Goal: Information Seeking & Learning: Understand process/instructions

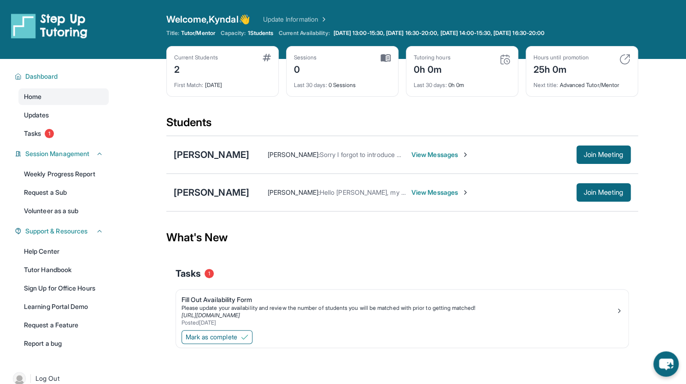
click at [454, 112] on div "Current Students 2 First Match : 1 day ago Sessions 0 Last 30 days : 0 Sessions…" at bounding box center [402, 80] width 472 height 69
drag, startPoint x: 590, startPoint y: 0, endPoint x: 431, endPoint y: 109, distance: 192.6
click at [431, 109] on div "Current Students 2 First Match : 1 day ago Sessions 0 Last 30 days : 0 Sessions…" at bounding box center [402, 80] width 472 height 69
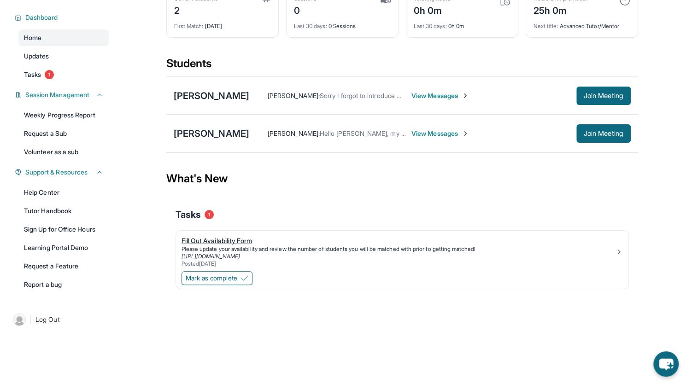
click at [234, 240] on div "Fill Out Availability Form" at bounding box center [399, 240] width 434 height 9
click at [414, 94] on span "View Messages" at bounding box center [440, 95] width 58 height 9
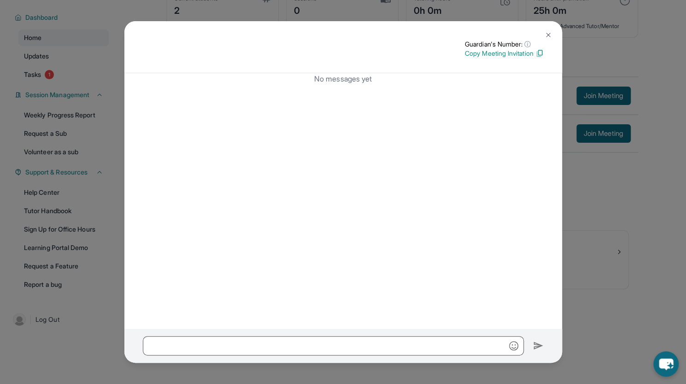
click at [546, 36] on img at bounding box center [548, 34] width 7 height 7
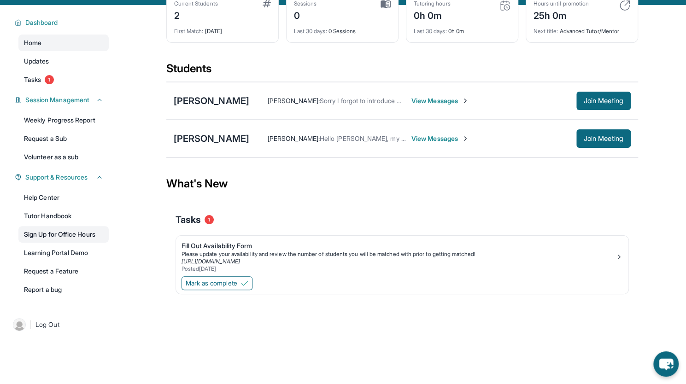
scroll to position [0, 0]
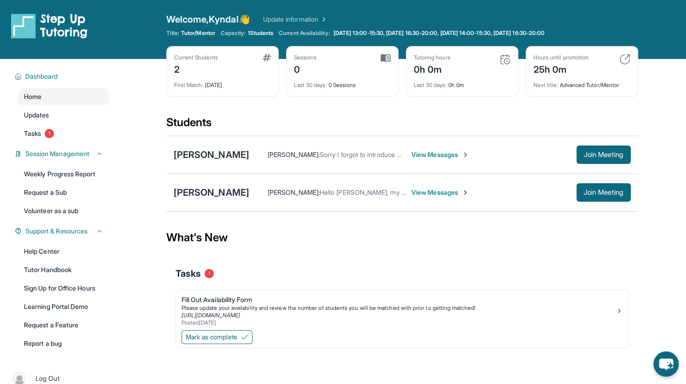
click at [290, 22] on link "Update Information" at bounding box center [295, 19] width 65 height 9
click at [78, 130] on link "Tasks 1" at bounding box center [63, 133] width 90 height 17
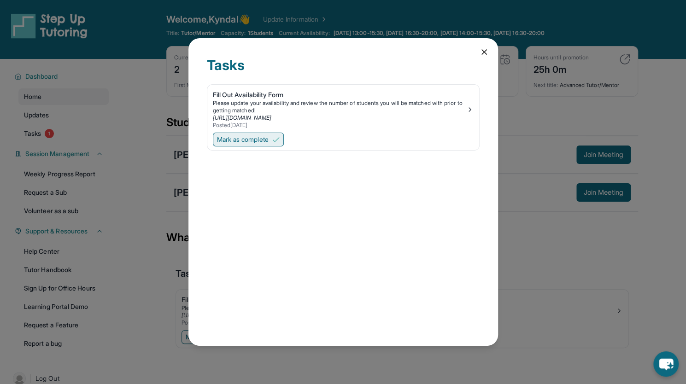
click at [256, 141] on span "Mark as complete" at bounding box center [243, 139] width 52 height 9
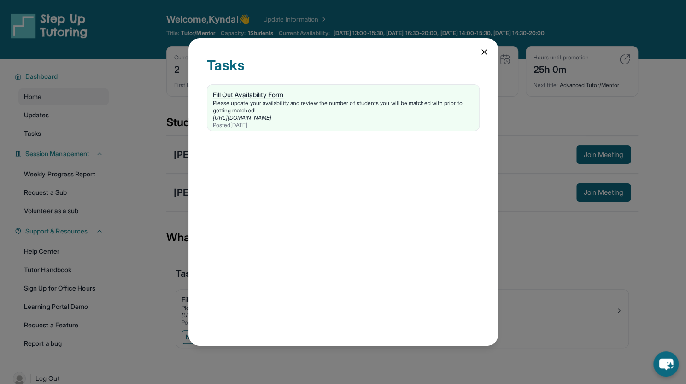
click at [271, 119] on link "https://form.stepuptutoring.org/7o3Tdj" at bounding box center [242, 117] width 59 height 7
click at [480, 50] on icon at bounding box center [484, 51] width 9 height 9
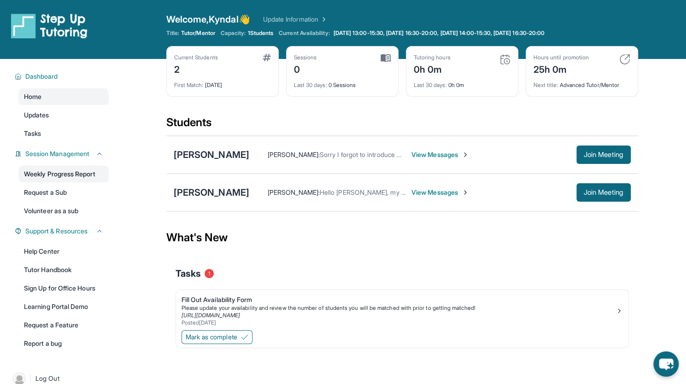
click at [65, 175] on link "Weekly Progress Report" at bounding box center [63, 174] width 90 height 17
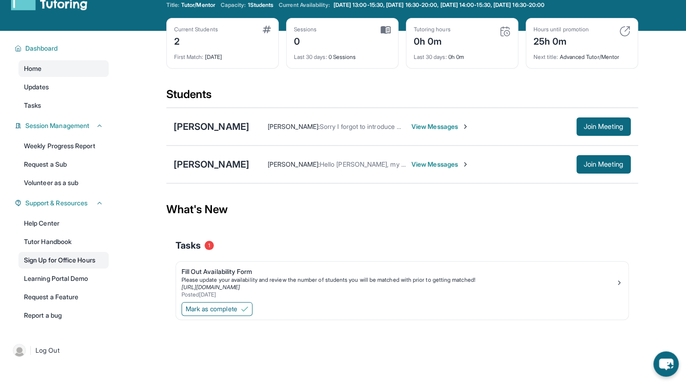
scroll to position [29, 0]
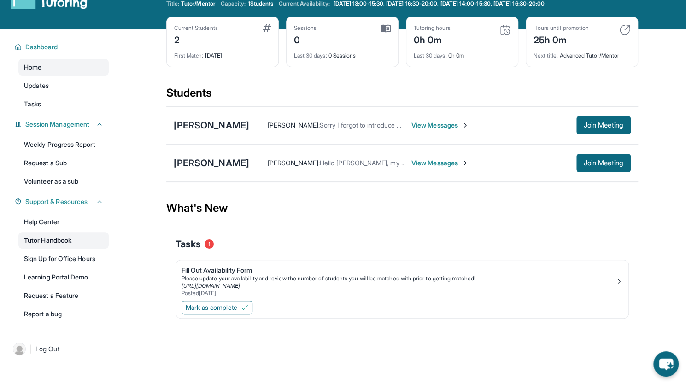
click at [78, 238] on link "Tutor Handbook" at bounding box center [63, 240] width 90 height 17
click at [418, 124] on span "View Messages" at bounding box center [440, 125] width 58 height 9
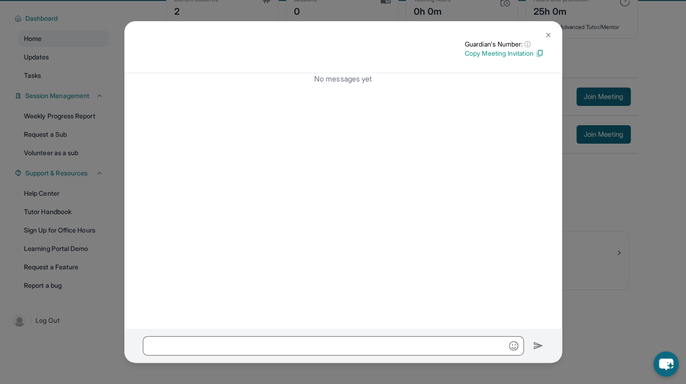
scroll to position [59, 0]
click at [548, 28] on button at bounding box center [548, 35] width 18 height 18
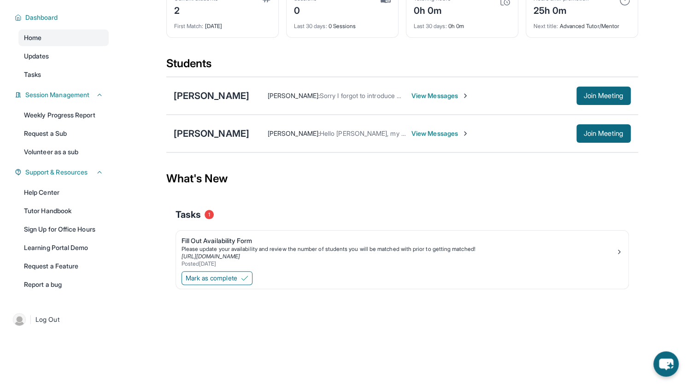
click at [335, 96] on span "Sorry I forgot to introduce myself. My name is Jane, Khloe's mom :)" at bounding box center [453, 96] width 266 height 8
click at [202, 96] on div "Khloe Lee" at bounding box center [212, 95] width 76 height 13
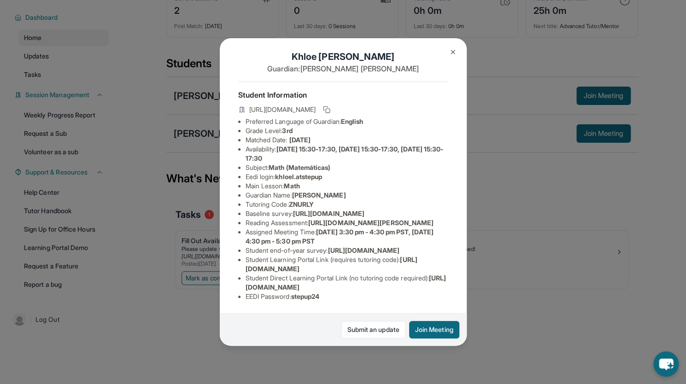
scroll to position [0, 0]
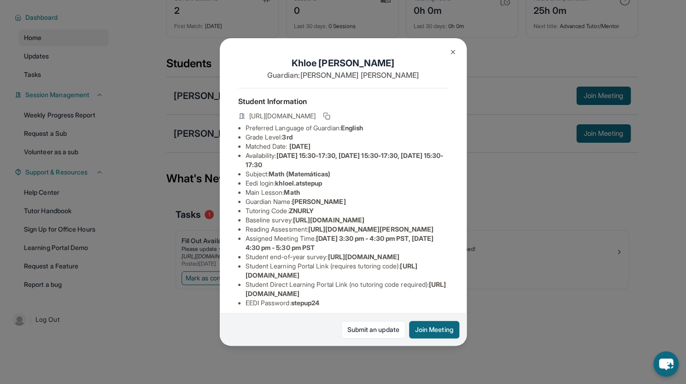
click at [457, 43] on div "Khloe Lee Guardian: Jane Lee Student Information https://student-portal.stepupt…" at bounding box center [343, 191] width 247 height 307
click at [450, 49] on img at bounding box center [452, 51] width 7 height 7
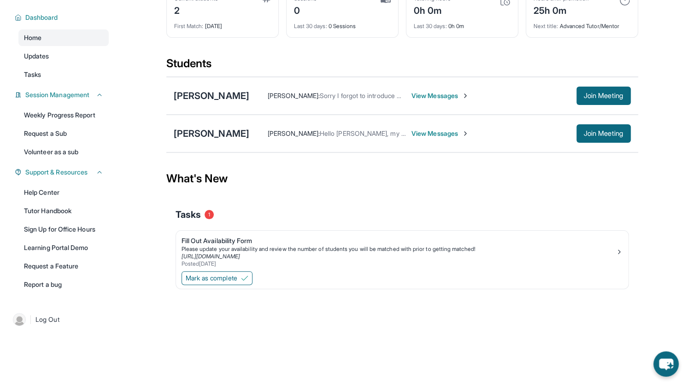
click at [441, 132] on span "View Messages" at bounding box center [440, 133] width 58 height 9
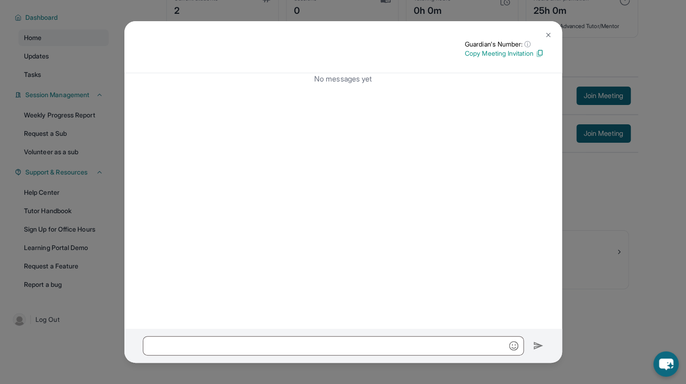
click at [543, 30] on button at bounding box center [548, 35] width 18 height 18
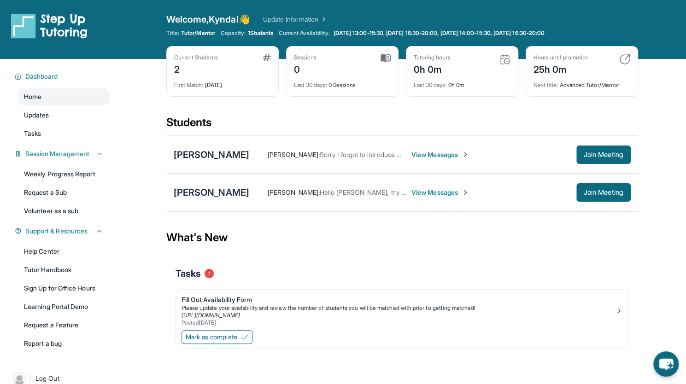
click at [393, 193] on span "Hello Kyndal, my name is Jackelene and I am the mother of Rosebella" at bounding box center [458, 192] width 277 height 8
click at [435, 194] on span "View Messages" at bounding box center [440, 192] width 58 height 9
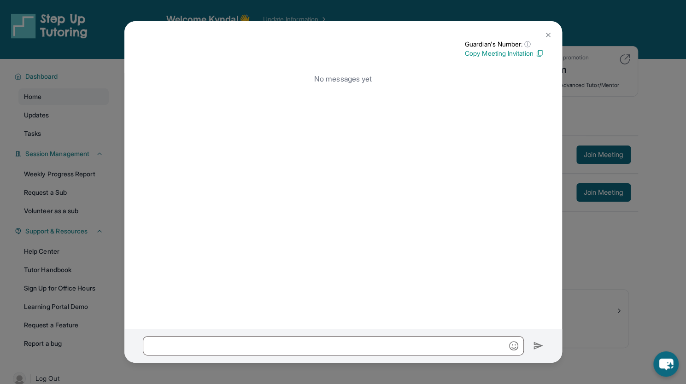
click at [553, 37] on button at bounding box center [548, 35] width 18 height 18
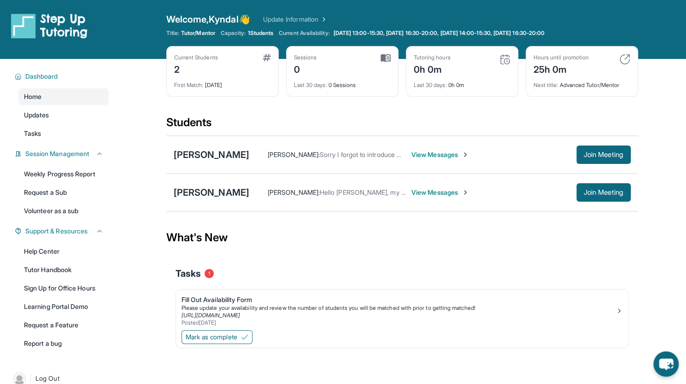
click at [360, 192] on span "Hello Kyndal, my name is Jackelene and I am the mother of Rosebella" at bounding box center [458, 192] width 277 height 8
click at [211, 194] on div "Rosebella Manjarrez" at bounding box center [212, 192] width 76 height 13
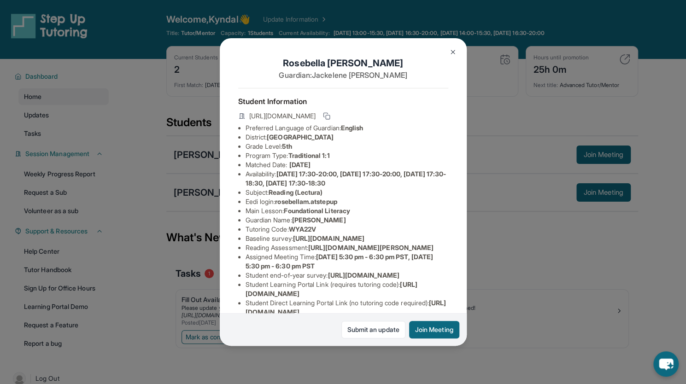
click at [451, 49] on img at bounding box center [452, 51] width 7 height 7
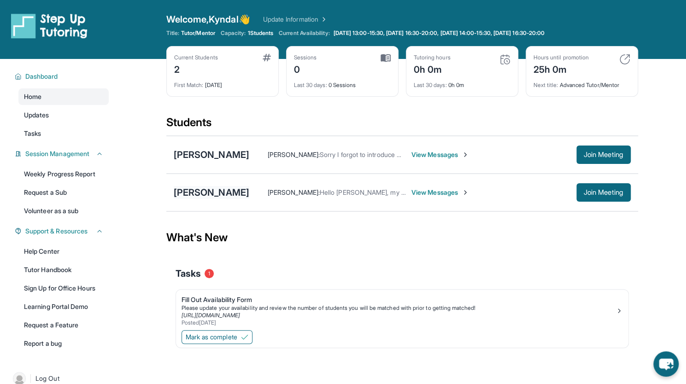
click at [247, 190] on div "Rosebella Manjarrez" at bounding box center [212, 192] width 76 height 13
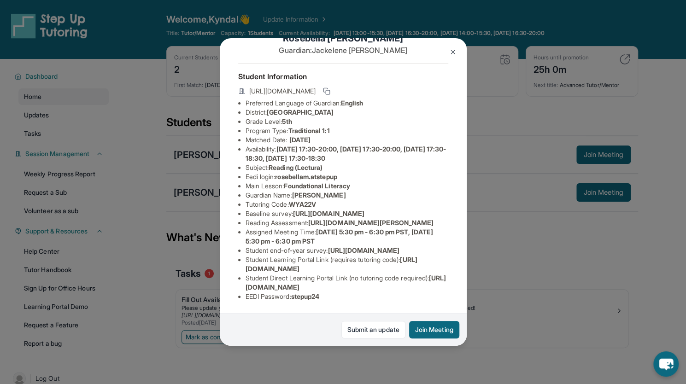
scroll to position [122, 0]
click at [450, 47] on button at bounding box center [453, 52] width 18 height 18
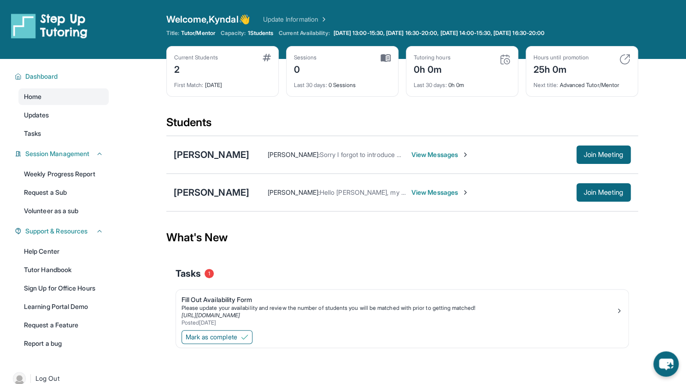
click at [198, 147] on div "Khloe Lee Jane Lee : Sorry I forgot to introduce myself. My name is Jane, Khloe…" at bounding box center [402, 155] width 472 height 38
click at [198, 149] on div "Khloe Lee" at bounding box center [212, 154] width 76 height 13
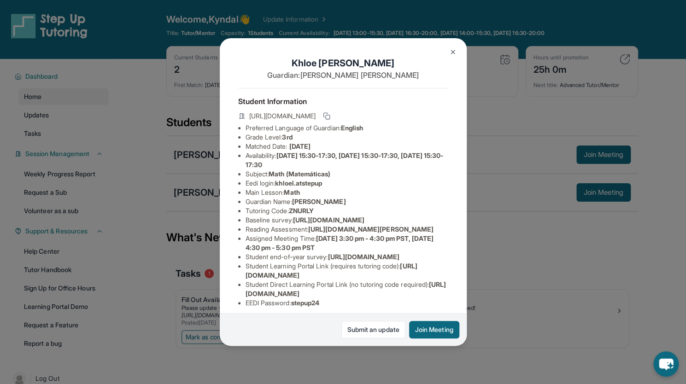
scroll to position [103, 0]
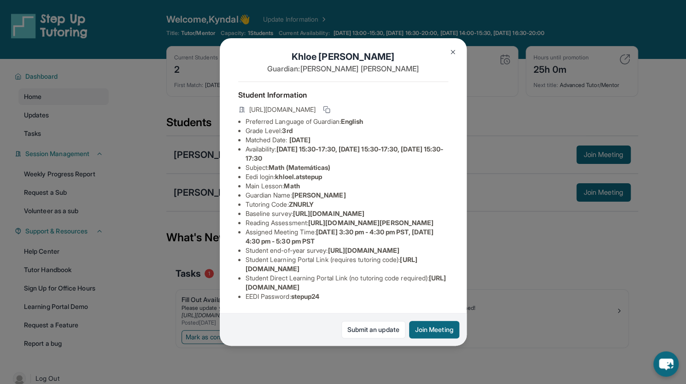
click at [448, 52] on button at bounding box center [453, 52] width 18 height 18
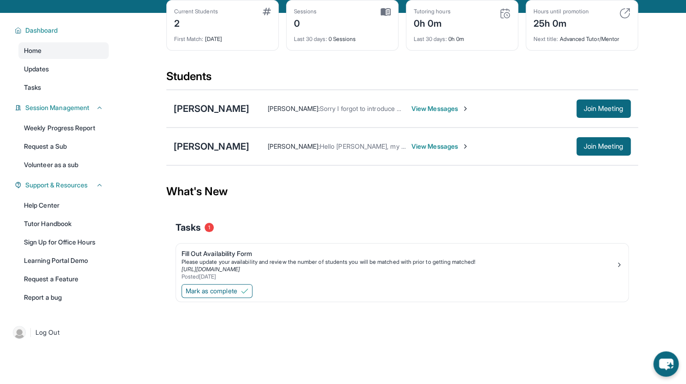
scroll to position [59, 0]
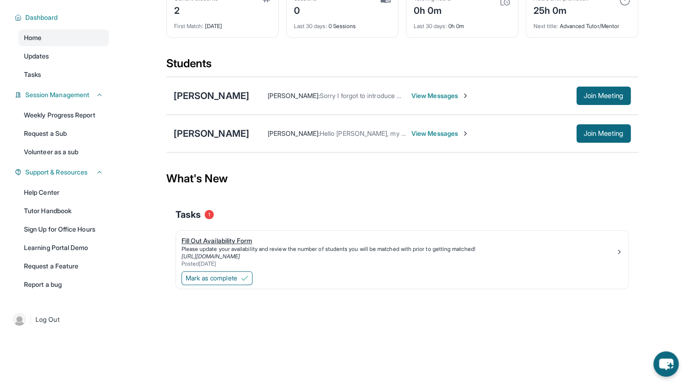
click at [206, 253] on link "https://form.stepuptutoring.org/7o3Tdj" at bounding box center [211, 256] width 59 height 7
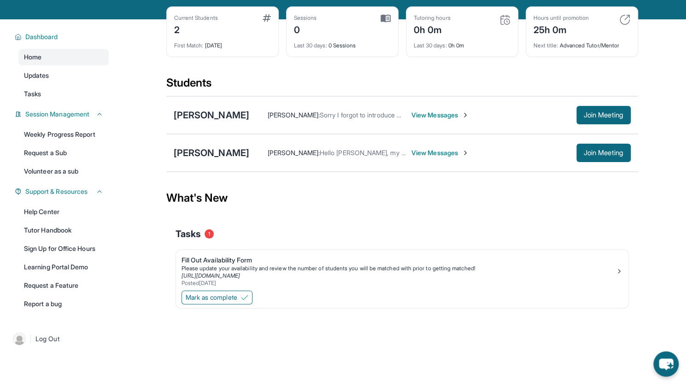
scroll to position [38, 0]
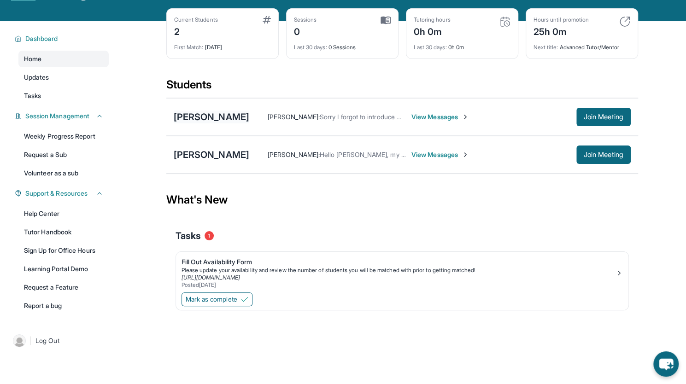
click at [194, 114] on div "Khloe Lee" at bounding box center [212, 117] width 76 height 13
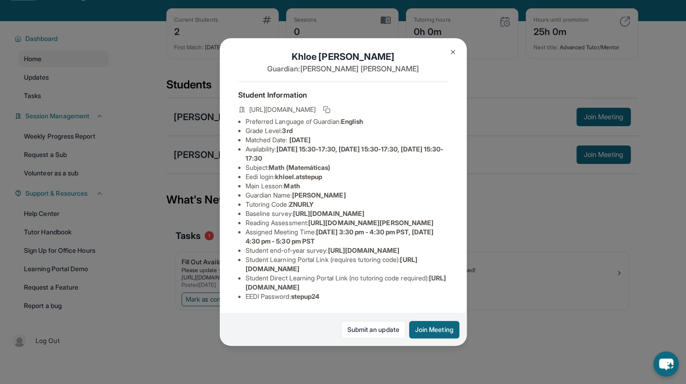
scroll to position [94, 0]
click at [338, 228] on span "Monday 3:30 pm - 4:30 pm PST, Monday 4:30 pm - 5:30 pm PST" at bounding box center [340, 236] width 188 height 17
click at [374, 334] on link "Submit an update" at bounding box center [373, 330] width 64 height 18
click at [328, 247] on span "https://airtable.com/apprlfn8WjpjBUn2G/shrlTUKpjWEbXdPga?prefill_Type%20of%20Fo…" at bounding box center [363, 251] width 71 height 8
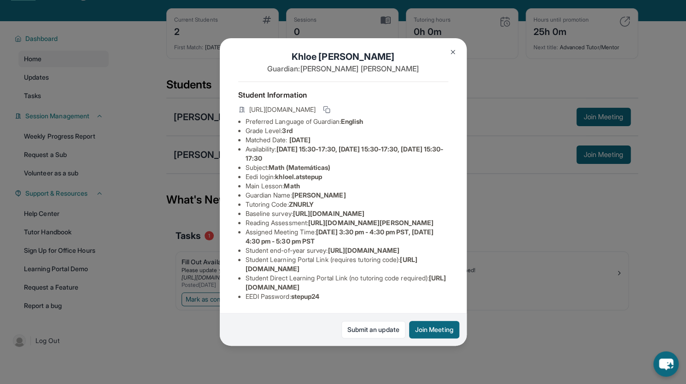
scroll to position [101, 0]
click at [323, 264] on span "https://student-portal.stepuptutoring.org/student" at bounding box center [332, 264] width 172 height 17
click at [326, 233] on li "Assigned Meeting Time : Monday 3:30 pm - 4:30 pm PST, Monday 4:30 pm - 5:30 pm …" at bounding box center [347, 237] width 203 height 18
click at [333, 230] on span "Monday 3:30 pm - 4:30 pm PST, Monday 4:30 pm - 5:30 pm PST" at bounding box center [340, 236] width 188 height 17
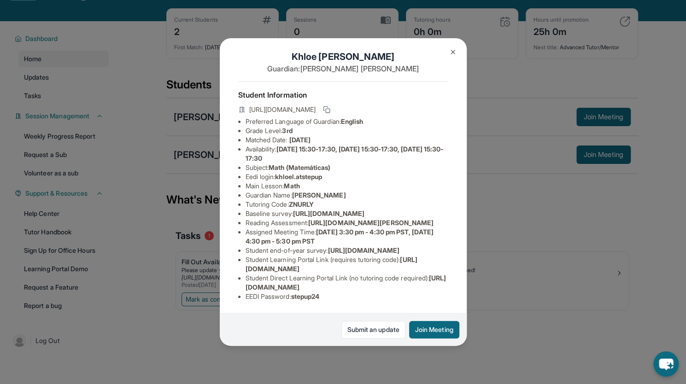
click at [365, 228] on span "Monday 3:30 pm - 4:30 pm PST, Monday 4:30 pm - 5:30 pm PST" at bounding box center [340, 236] width 188 height 17
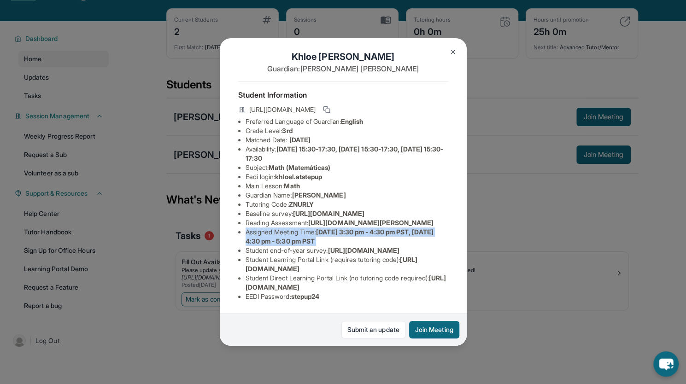
click at [365, 228] on span "Monday 3:30 pm - 4:30 pm PST, Monday 4:30 pm - 5:30 pm PST" at bounding box center [340, 236] width 188 height 17
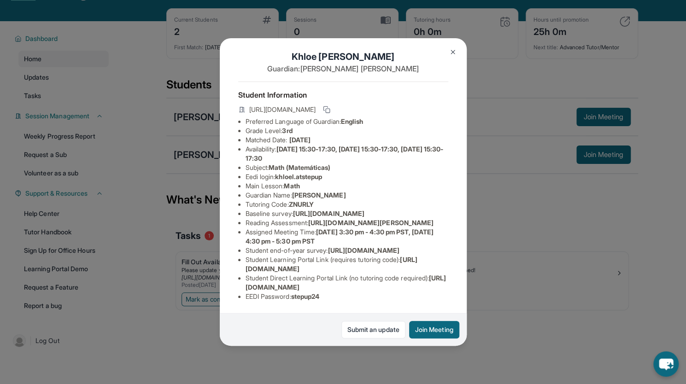
scroll to position [0, 0]
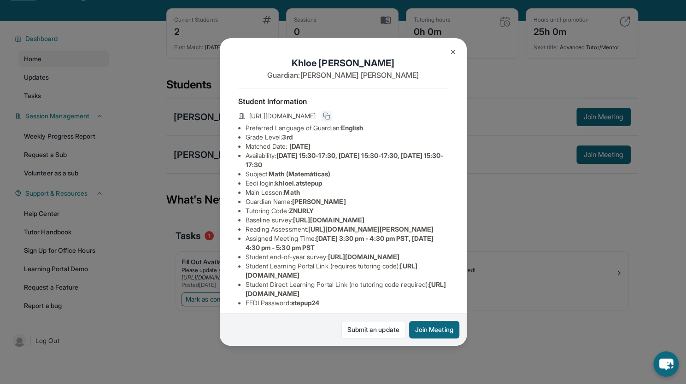
click at [328, 117] on icon at bounding box center [325, 115] width 4 height 4
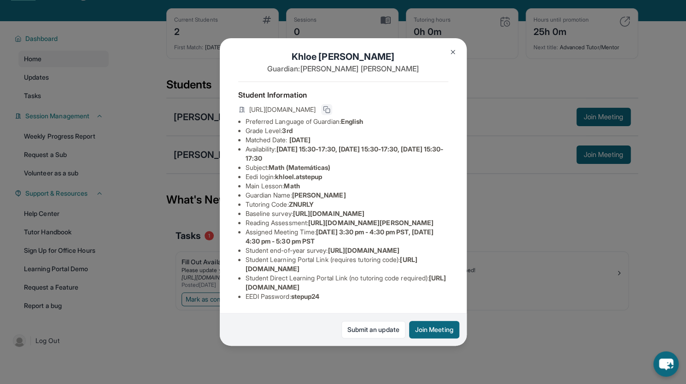
click at [452, 50] on img at bounding box center [452, 51] width 7 height 7
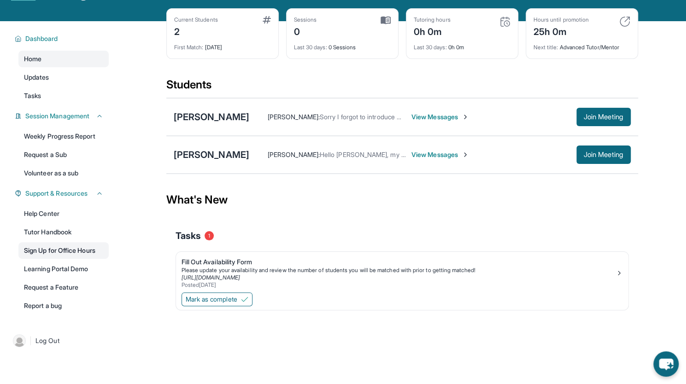
click at [60, 253] on link "Sign Up for Office Hours" at bounding box center [63, 250] width 90 height 17
click at [672, 376] on icon "chat-button" at bounding box center [665, 364] width 27 height 27
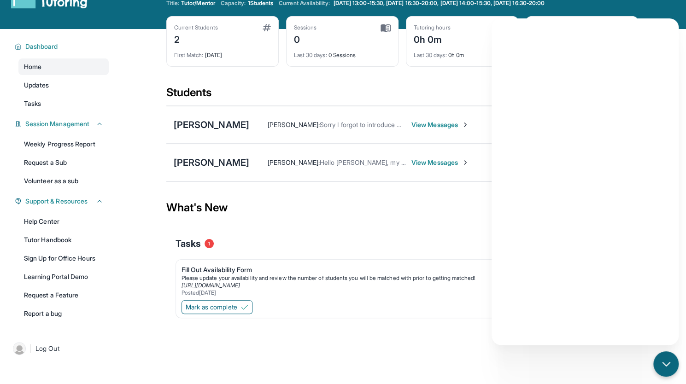
scroll to position [30, 0]
